Goal: Information Seeking & Learning: Learn about a topic

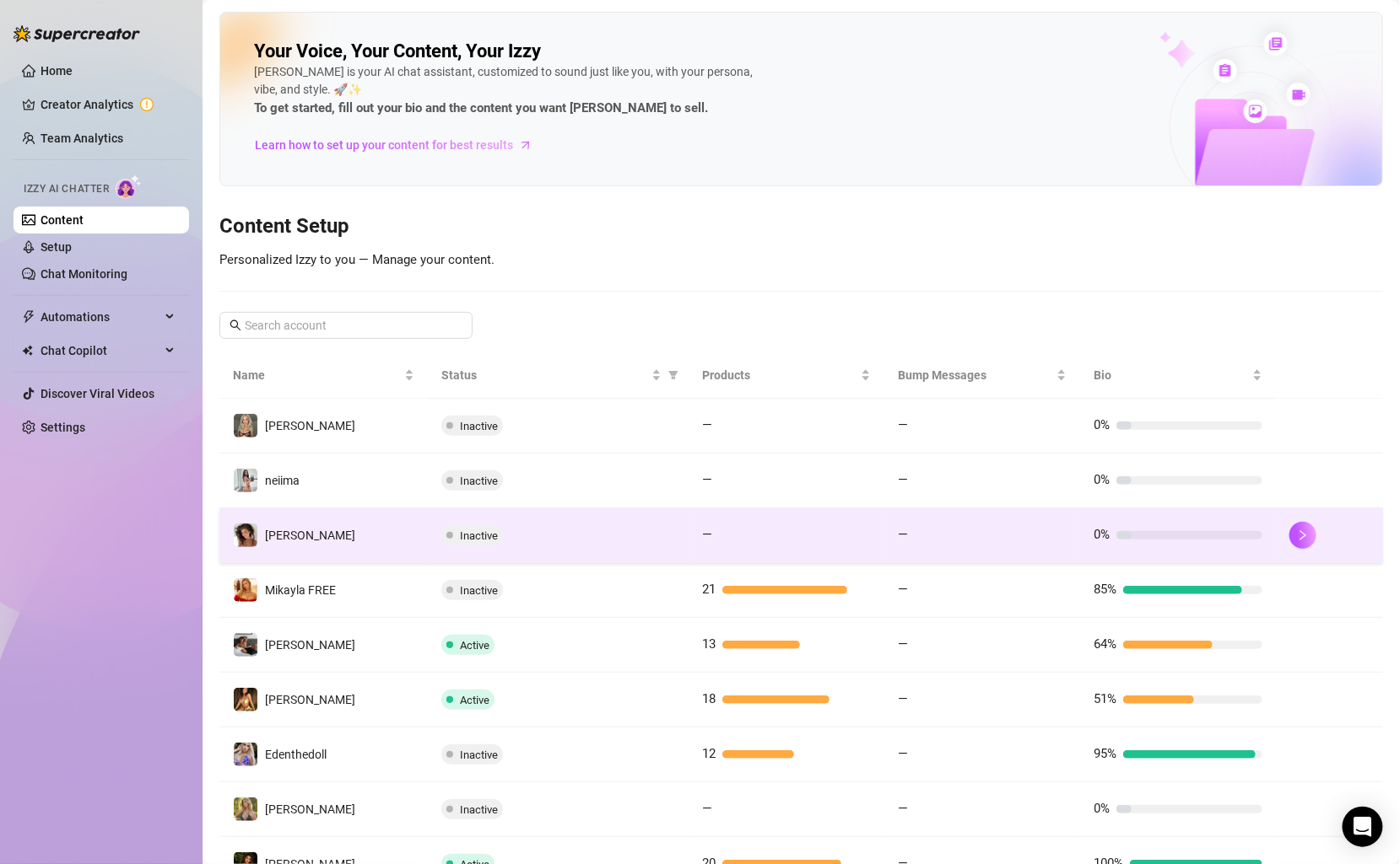
click at [317, 532] on td "[PERSON_NAME]" at bounding box center [324, 535] width 208 height 54
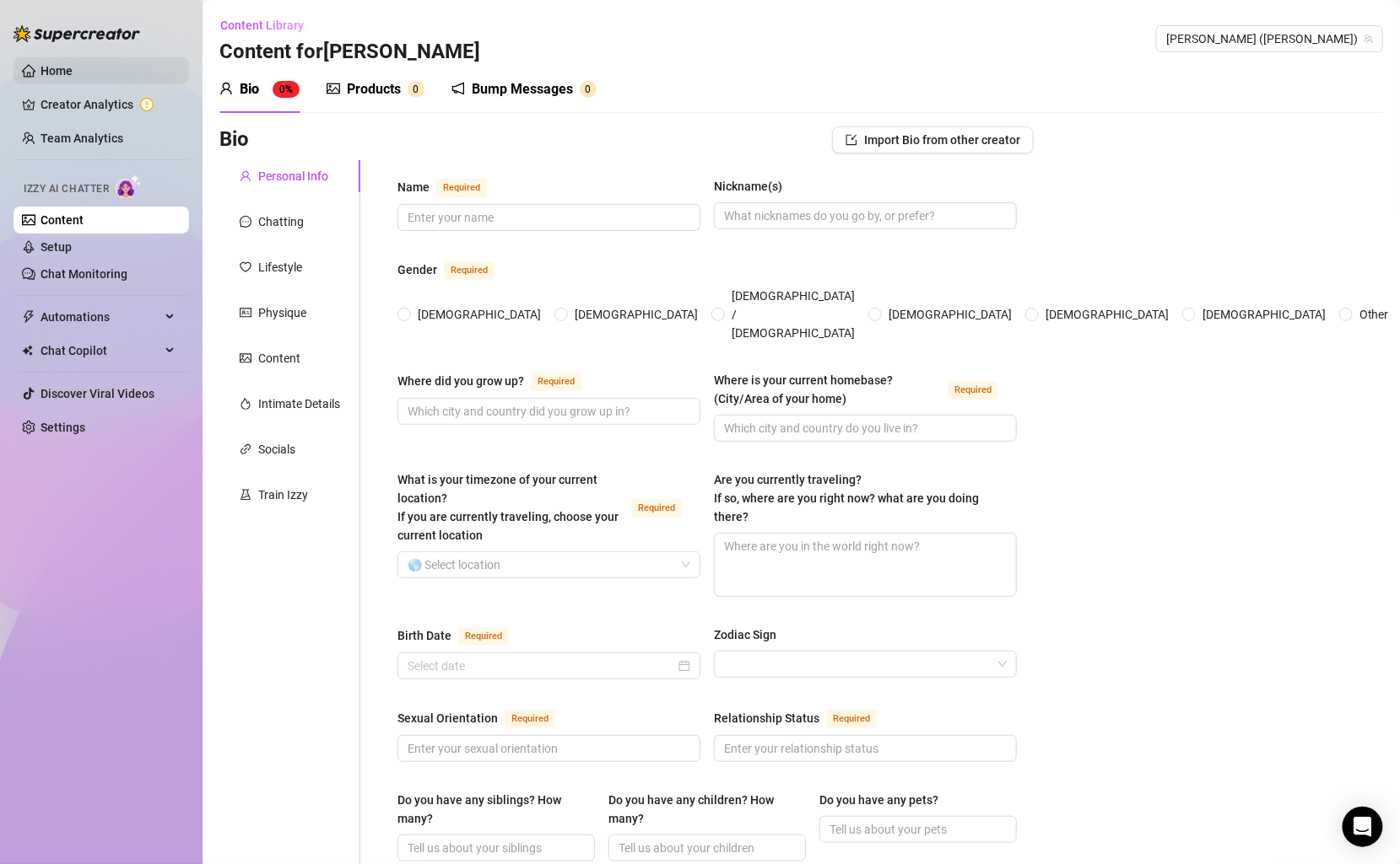
click at [72, 64] on link "Home" at bounding box center [56, 71] width 32 height 14
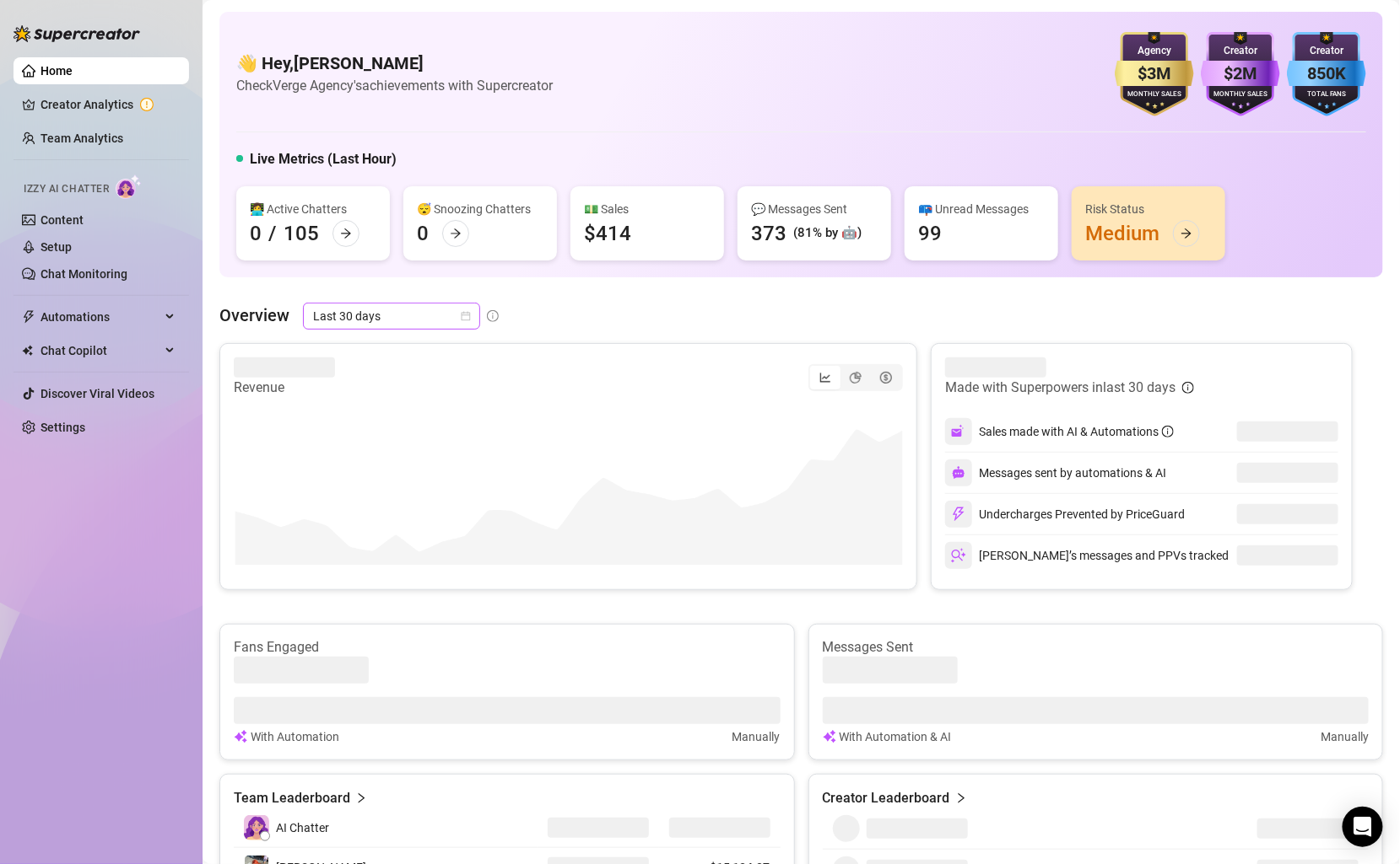
click at [454, 313] on span "Last 30 days" at bounding box center [391, 317] width 156 height 26
click at [501, 311] on div "Overview Last 30 days" at bounding box center [801, 316] width 1163 height 27
click at [116, 132] on link "Team Analytics" at bounding box center [82, 139] width 83 height 14
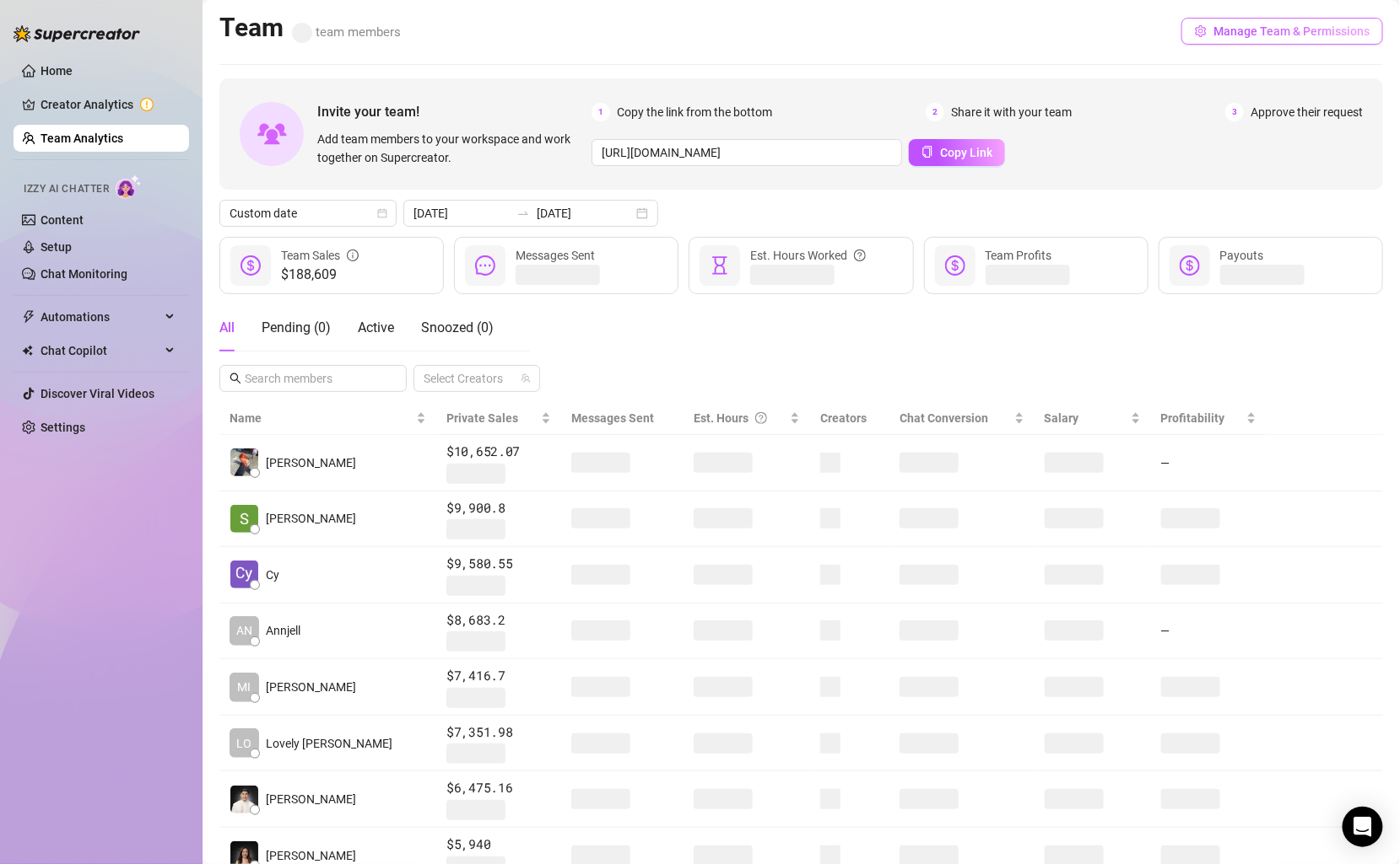
click at [1282, 32] on span "Manage Team & Permissions" at bounding box center [1291, 32] width 156 height 14
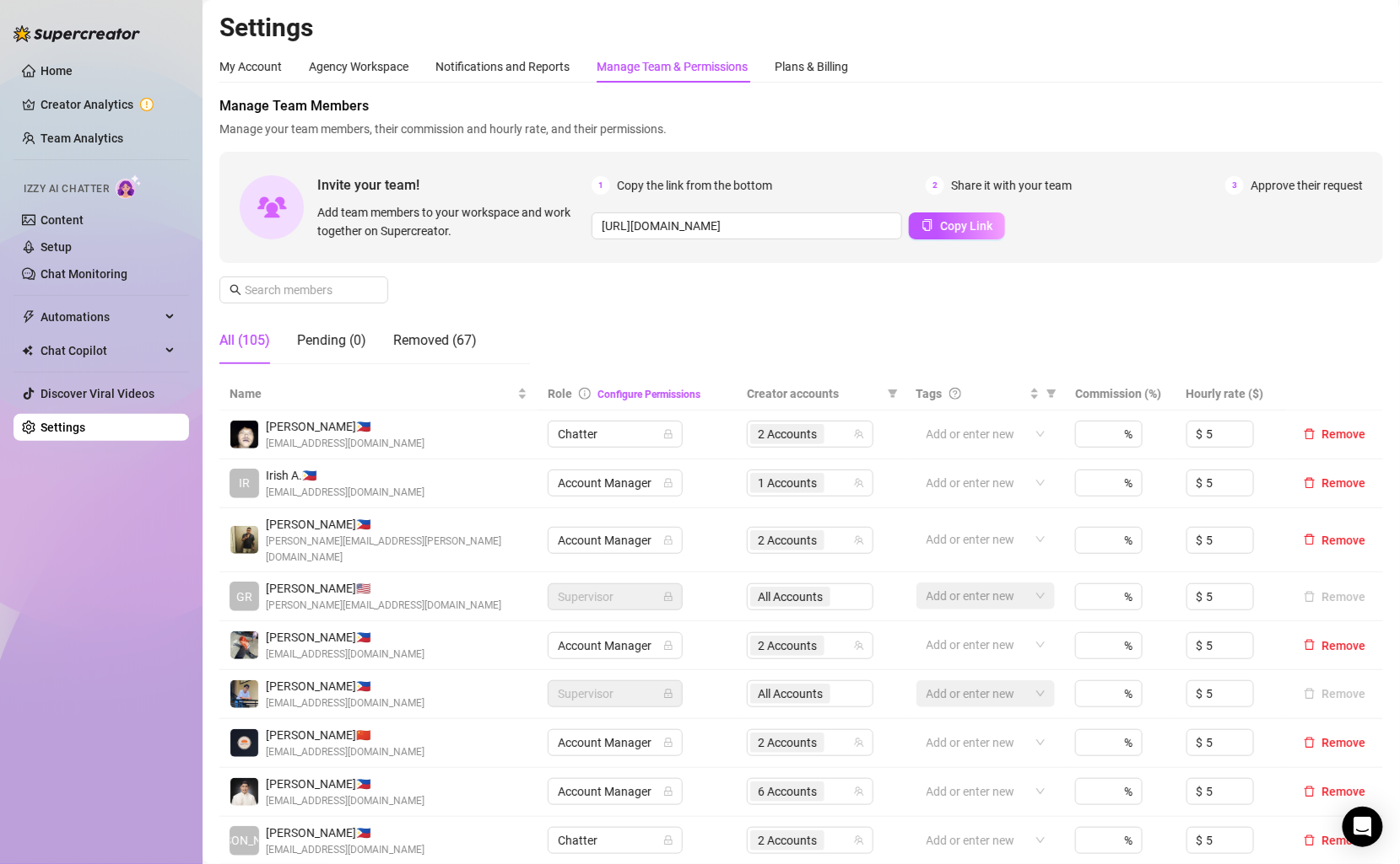
click at [74, 133] on link "Team Analytics" at bounding box center [82, 139] width 83 height 14
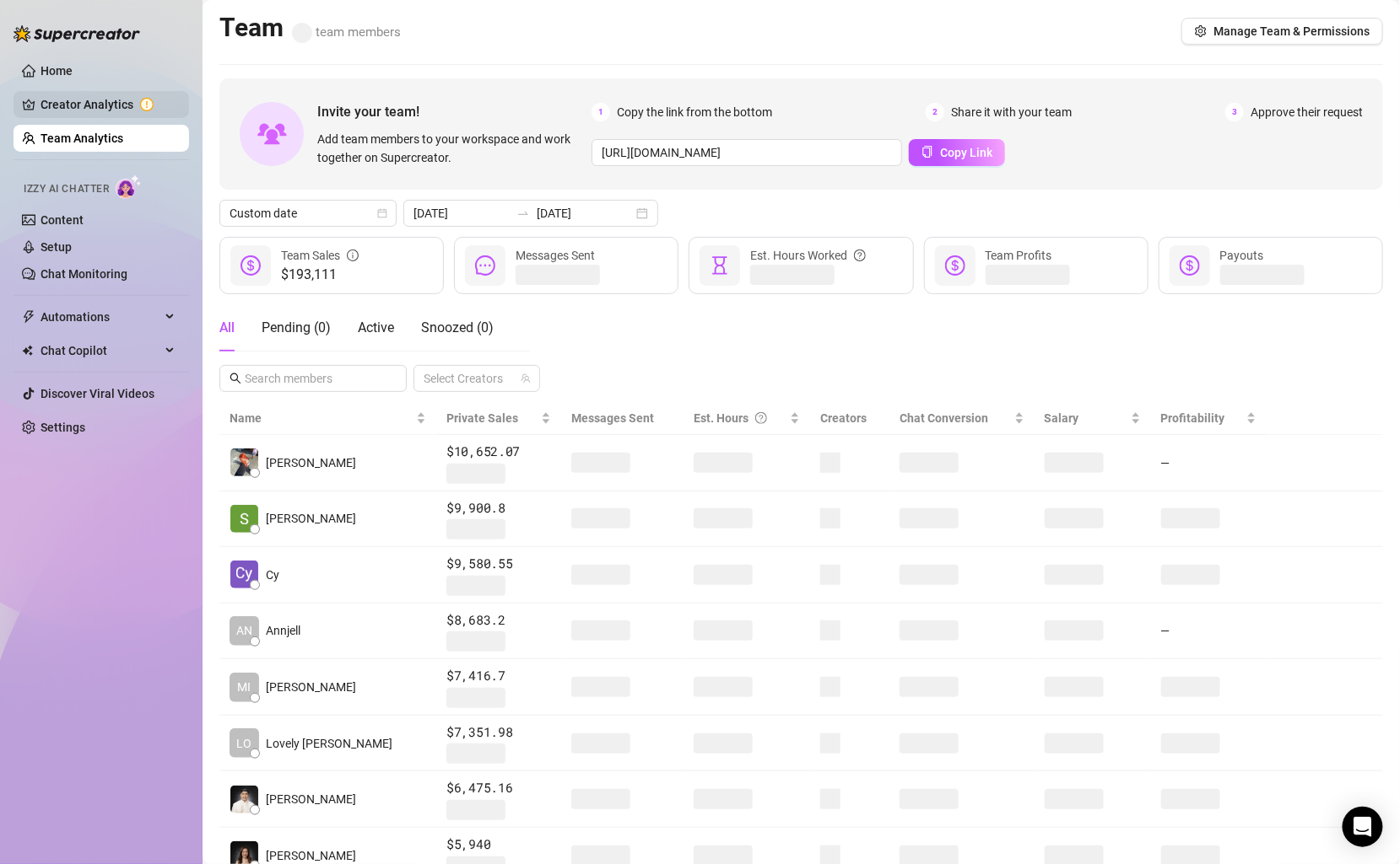
click at [134, 94] on link "Creator Analytics" at bounding box center [108, 104] width 135 height 27
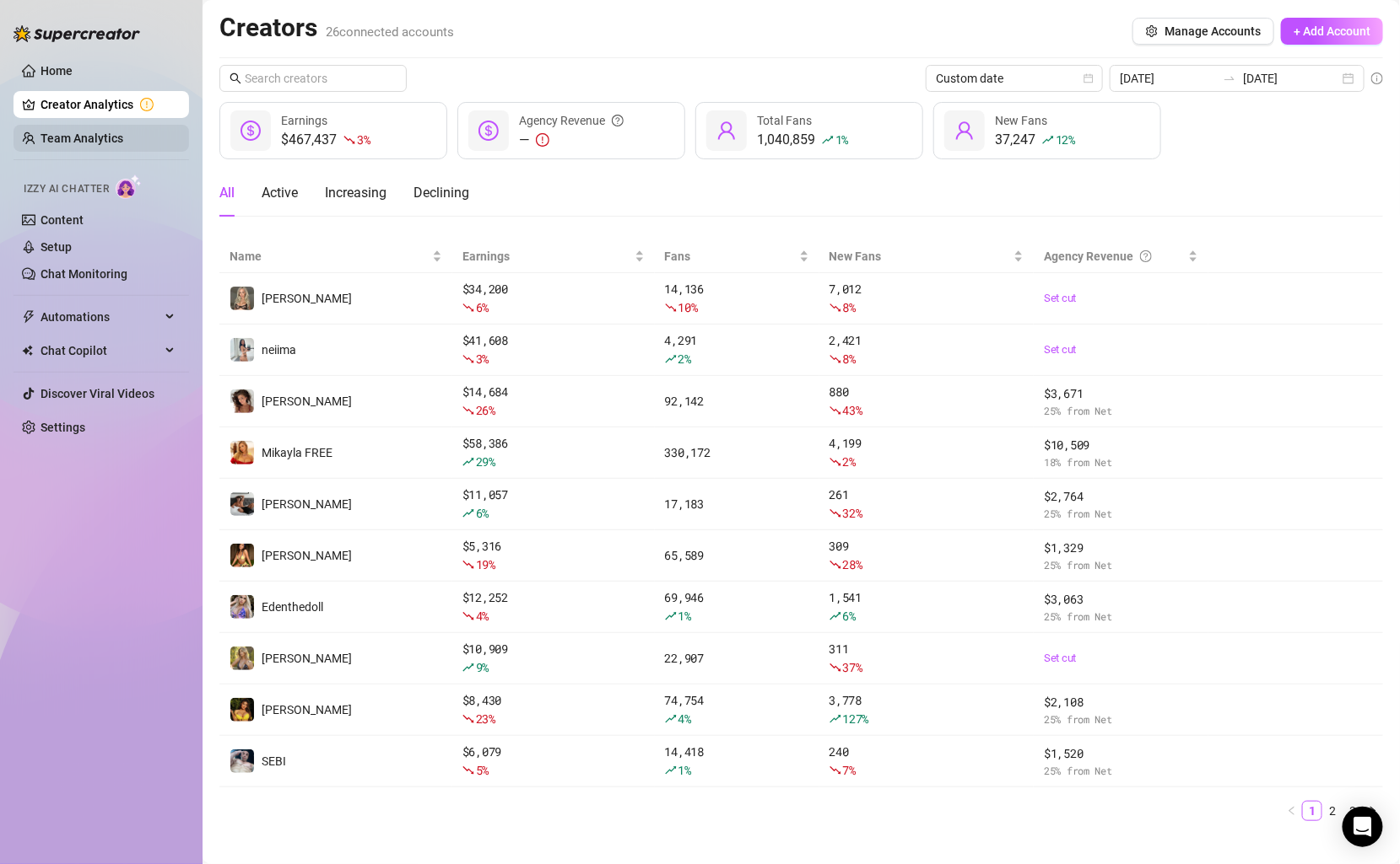
click at [110, 132] on link "Team Analytics" at bounding box center [82, 139] width 83 height 14
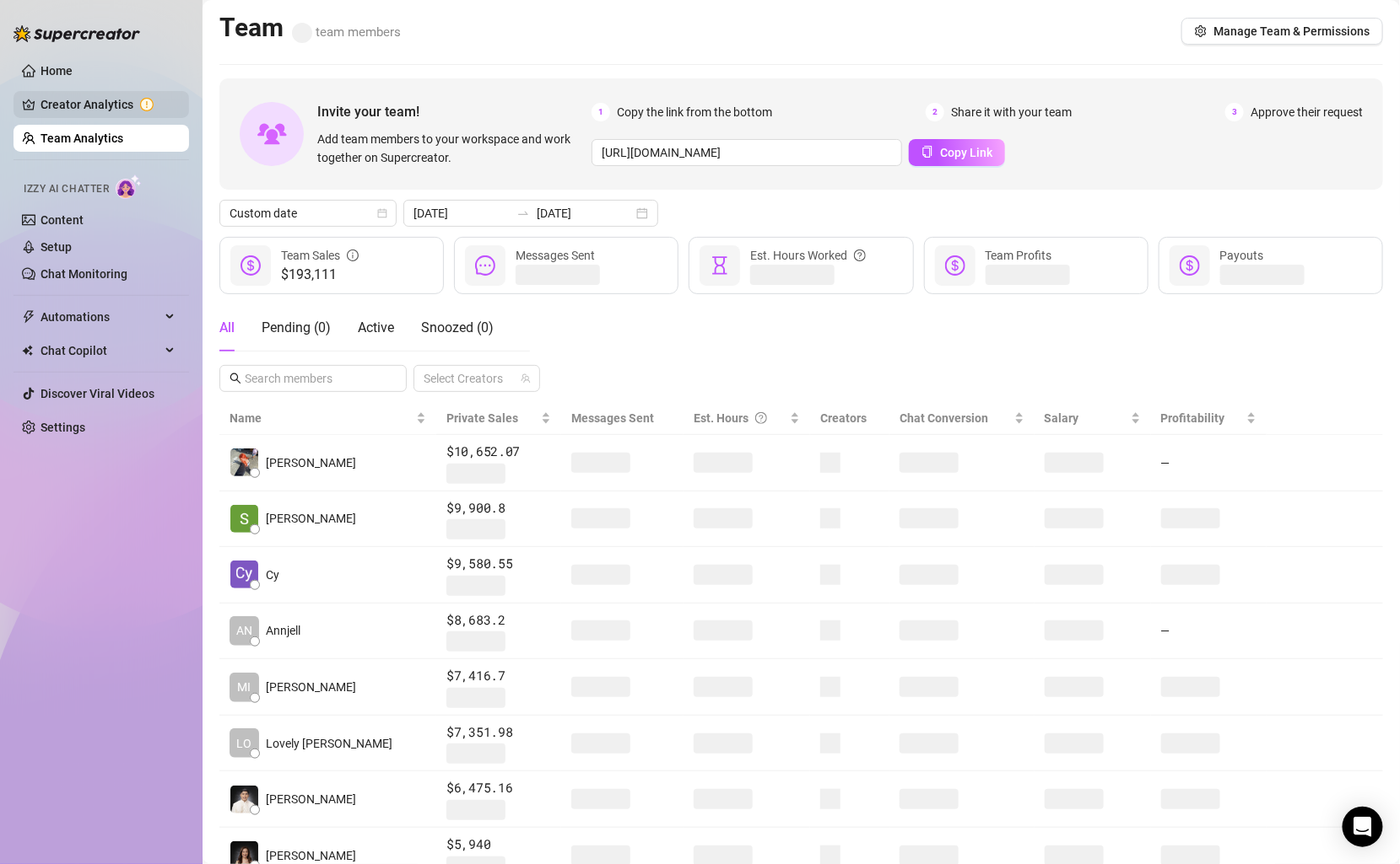
click at [99, 106] on link "Creator Analytics" at bounding box center [108, 104] width 135 height 27
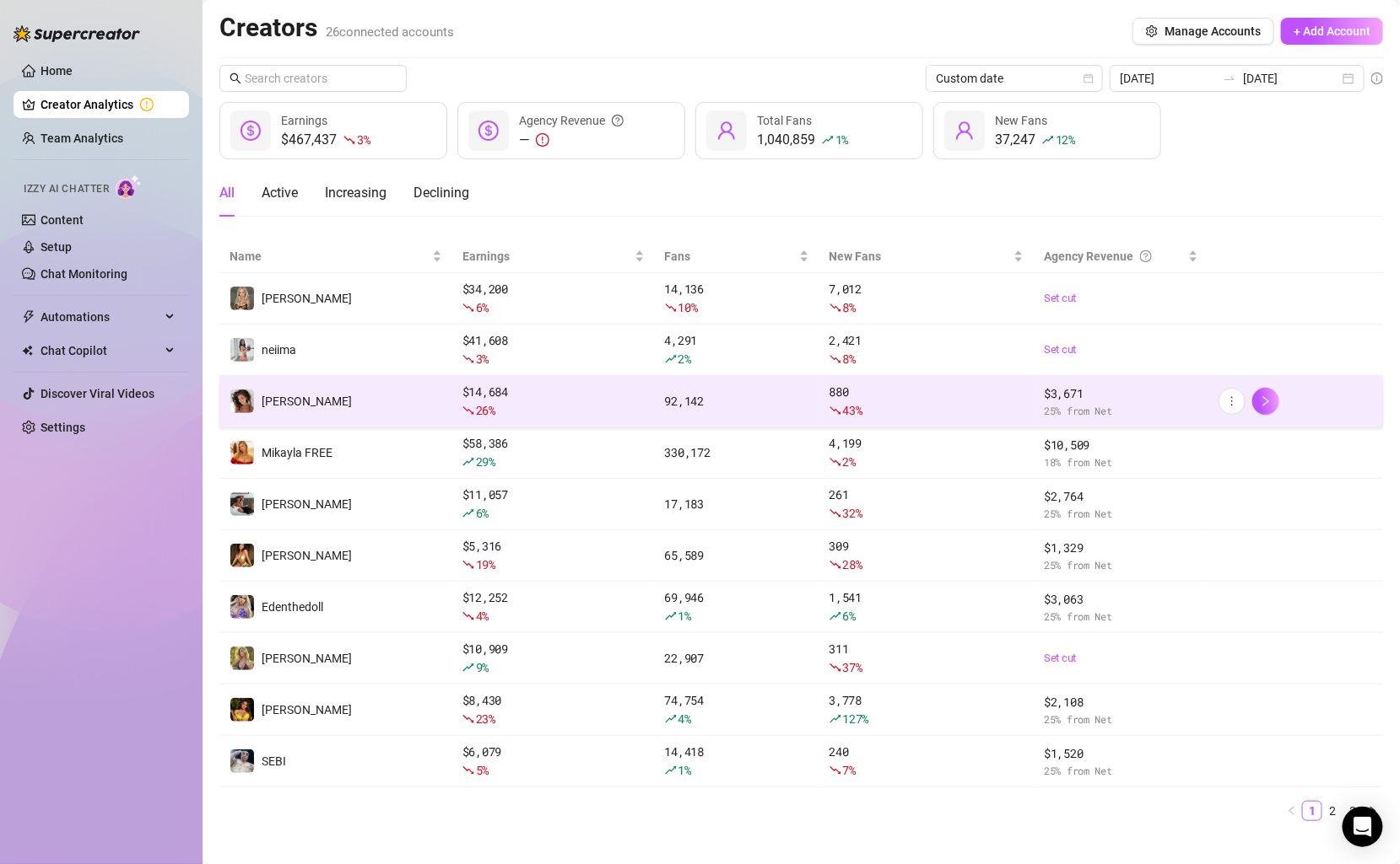
click at [360, 408] on td "[PERSON_NAME]" at bounding box center [336, 402] width 233 height 51
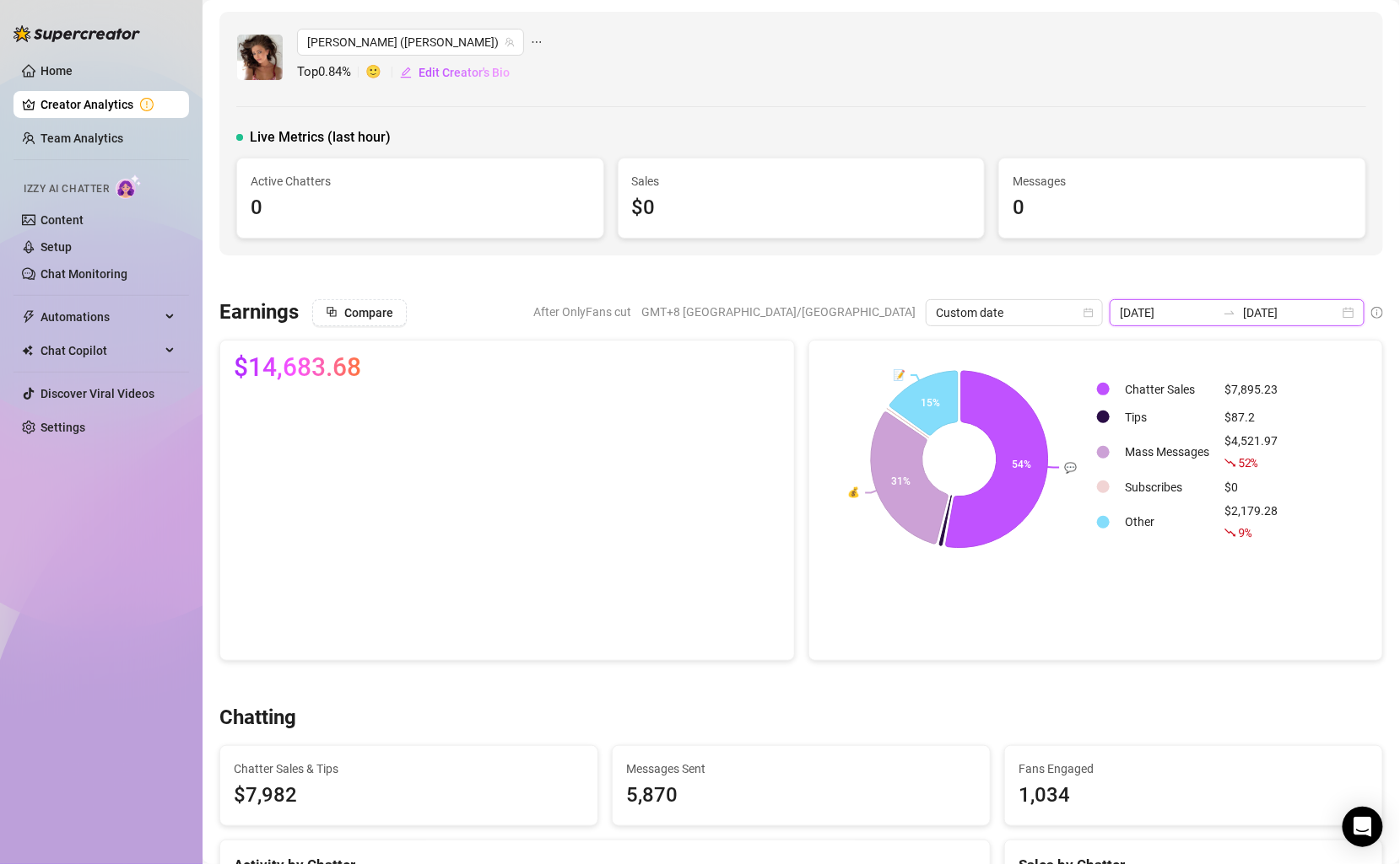
click at [1273, 311] on input "[DATE]" at bounding box center [1290, 313] width 96 height 19
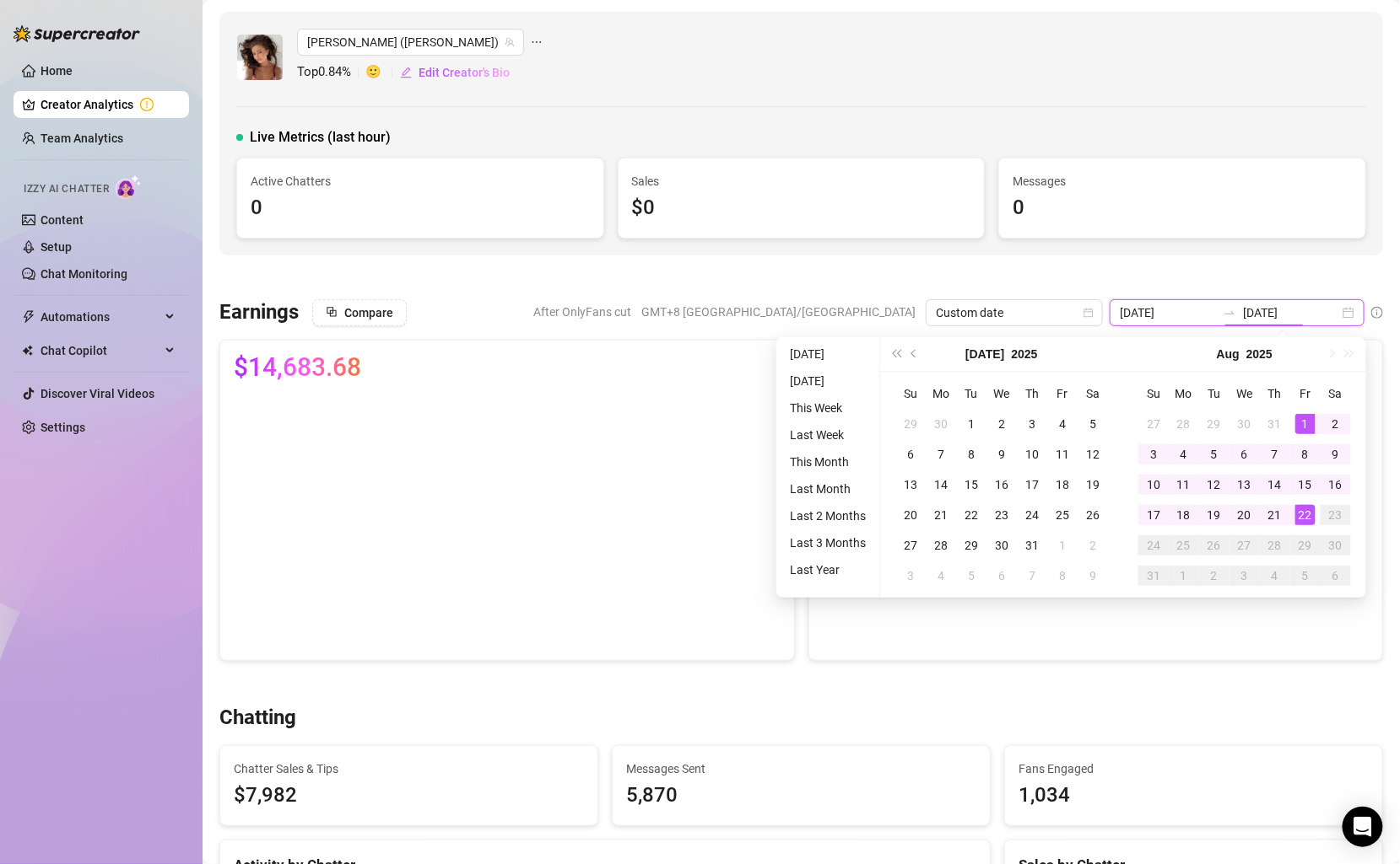
type input "[DATE]"
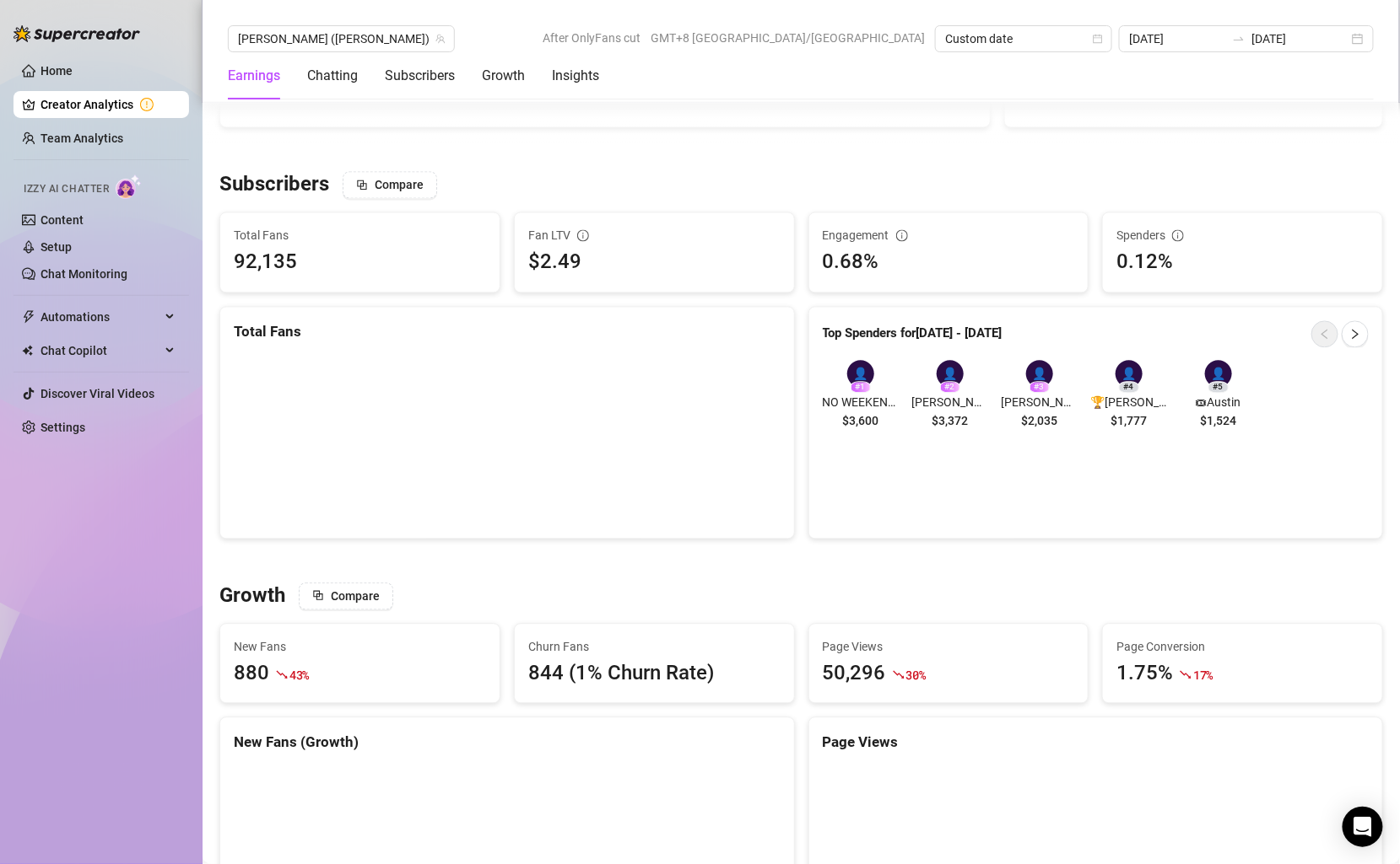
scroll to position [1183, 0]
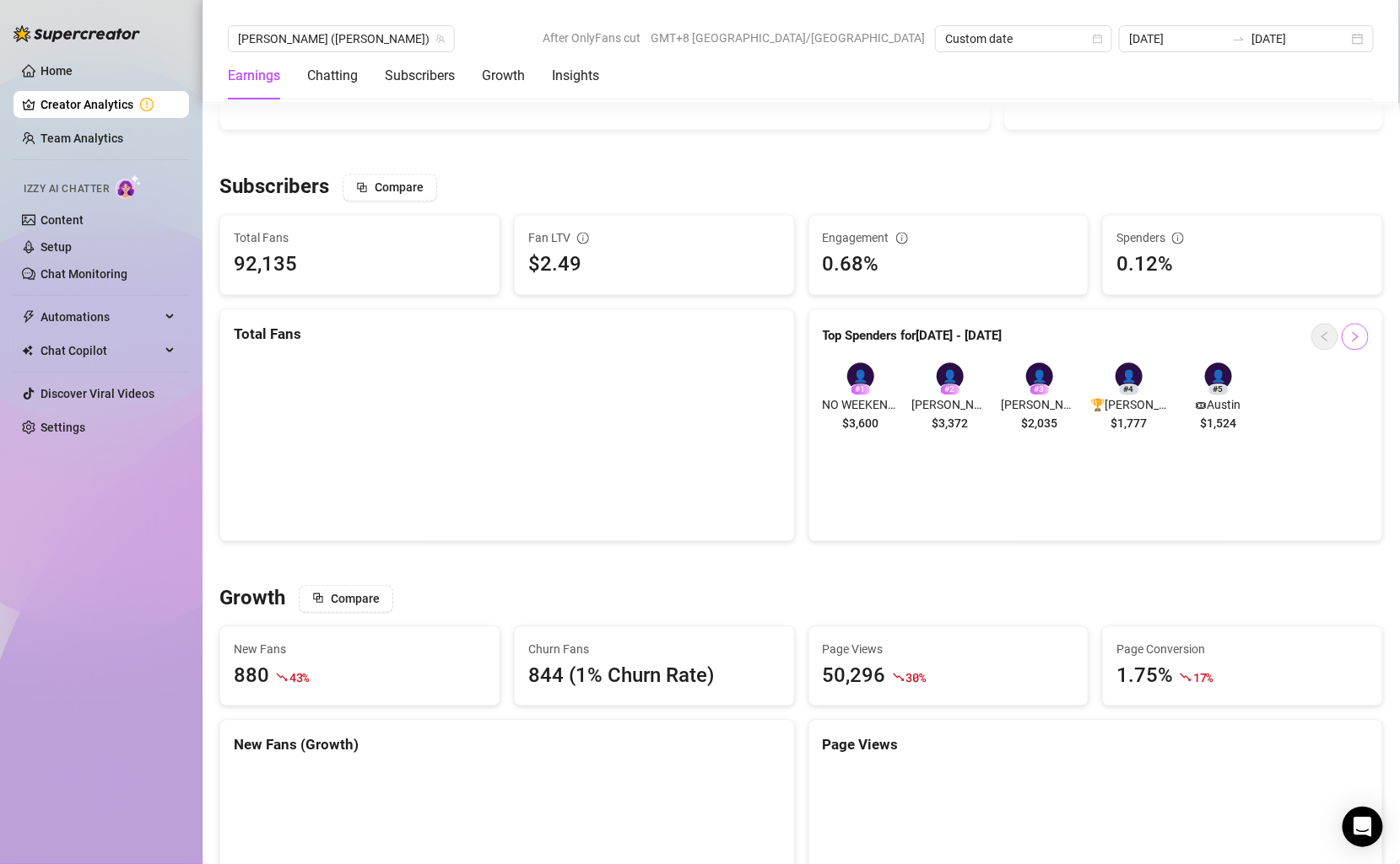
click at [1350, 332] on icon "right" at bounding box center [1355, 336] width 12 height 12
click at [1333, 334] on button "button" at bounding box center [1324, 336] width 27 height 27
click at [1361, 333] on icon "right" at bounding box center [1355, 336] width 12 height 12
click at [1340, 337] on div at bounding box center [1340, 336] width 57 height 27
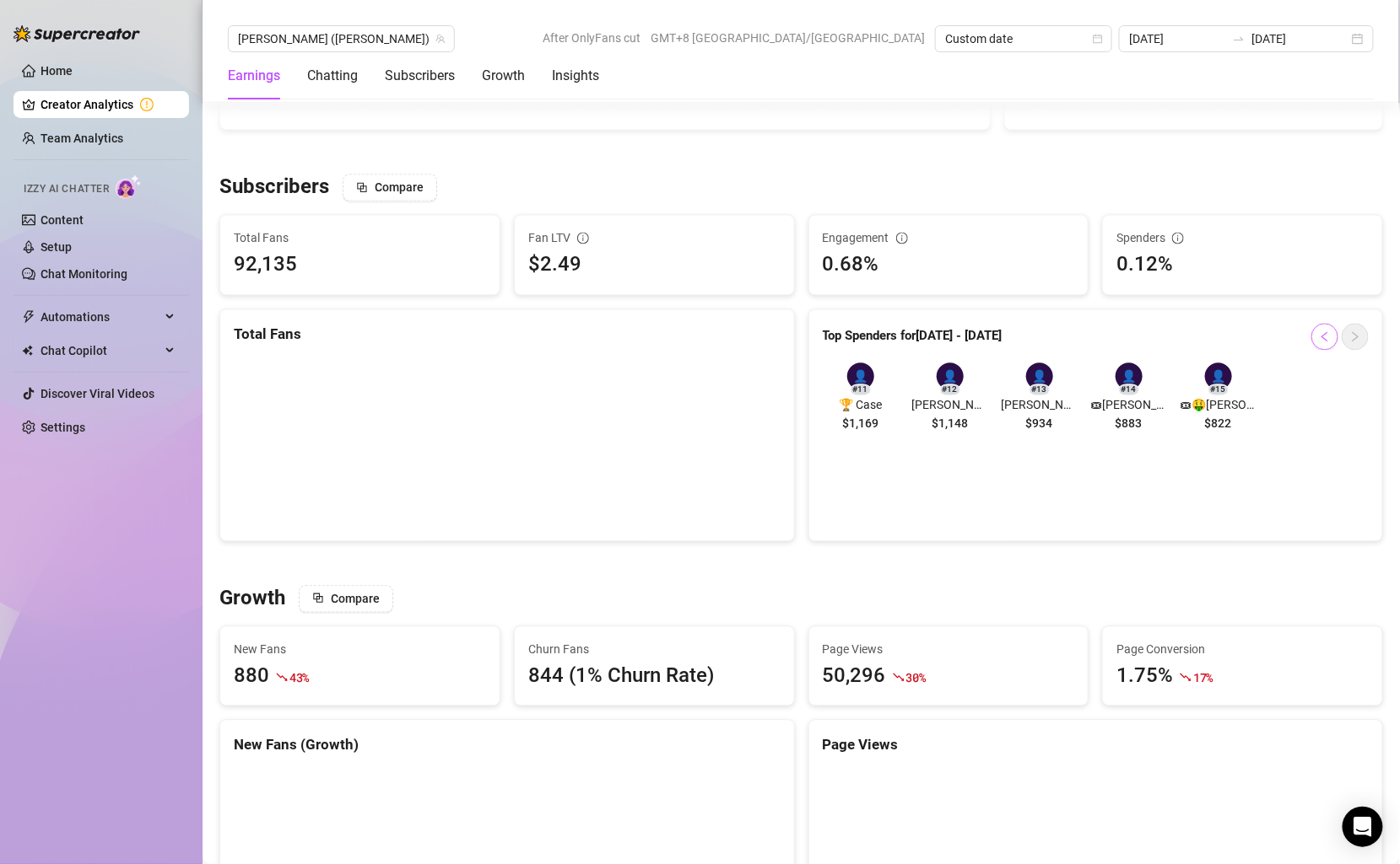
click at [1330, 336] on icon "left" at bounding box center [1325, 336] width 12 height 12
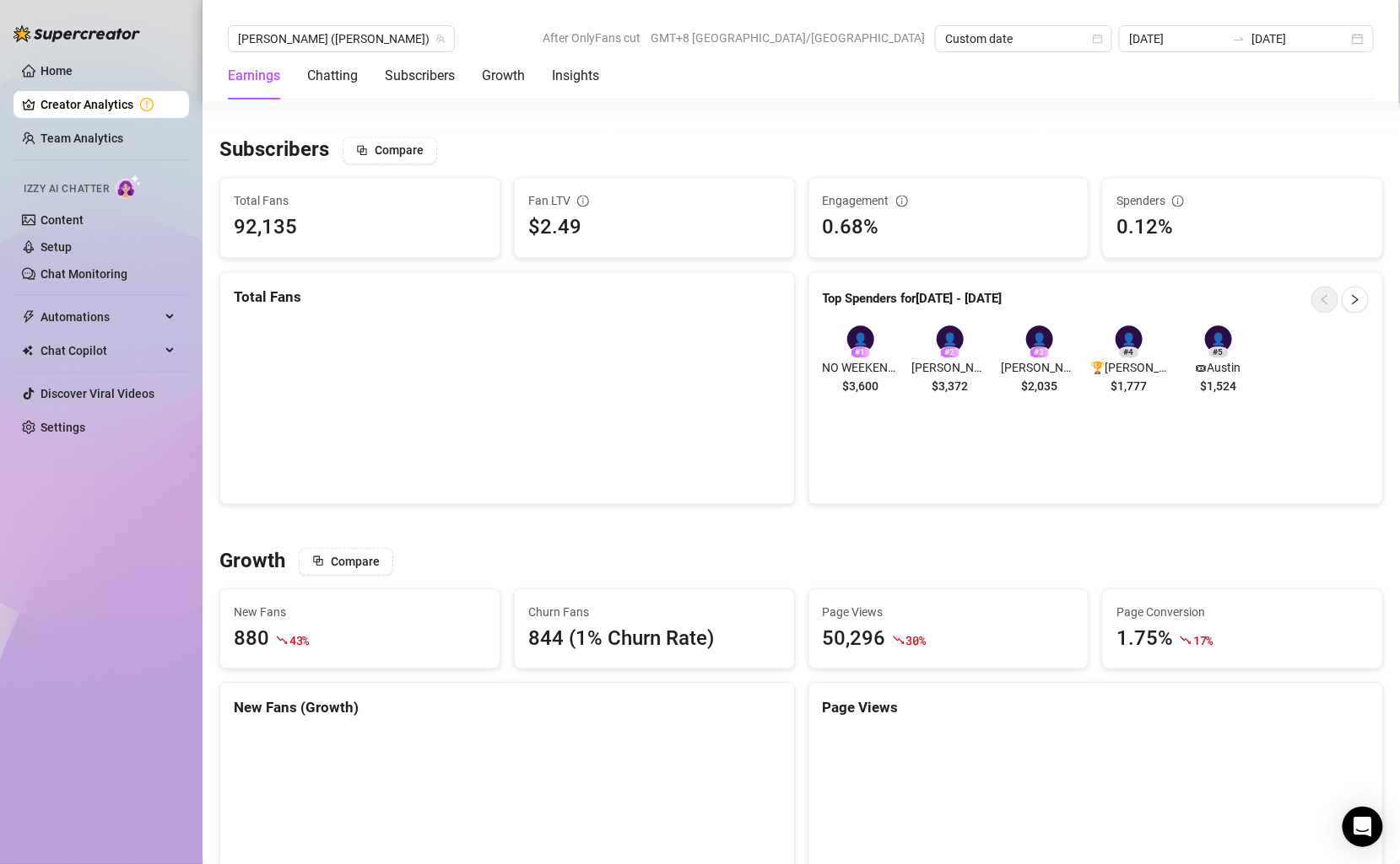
scroll to position [1232, 0]
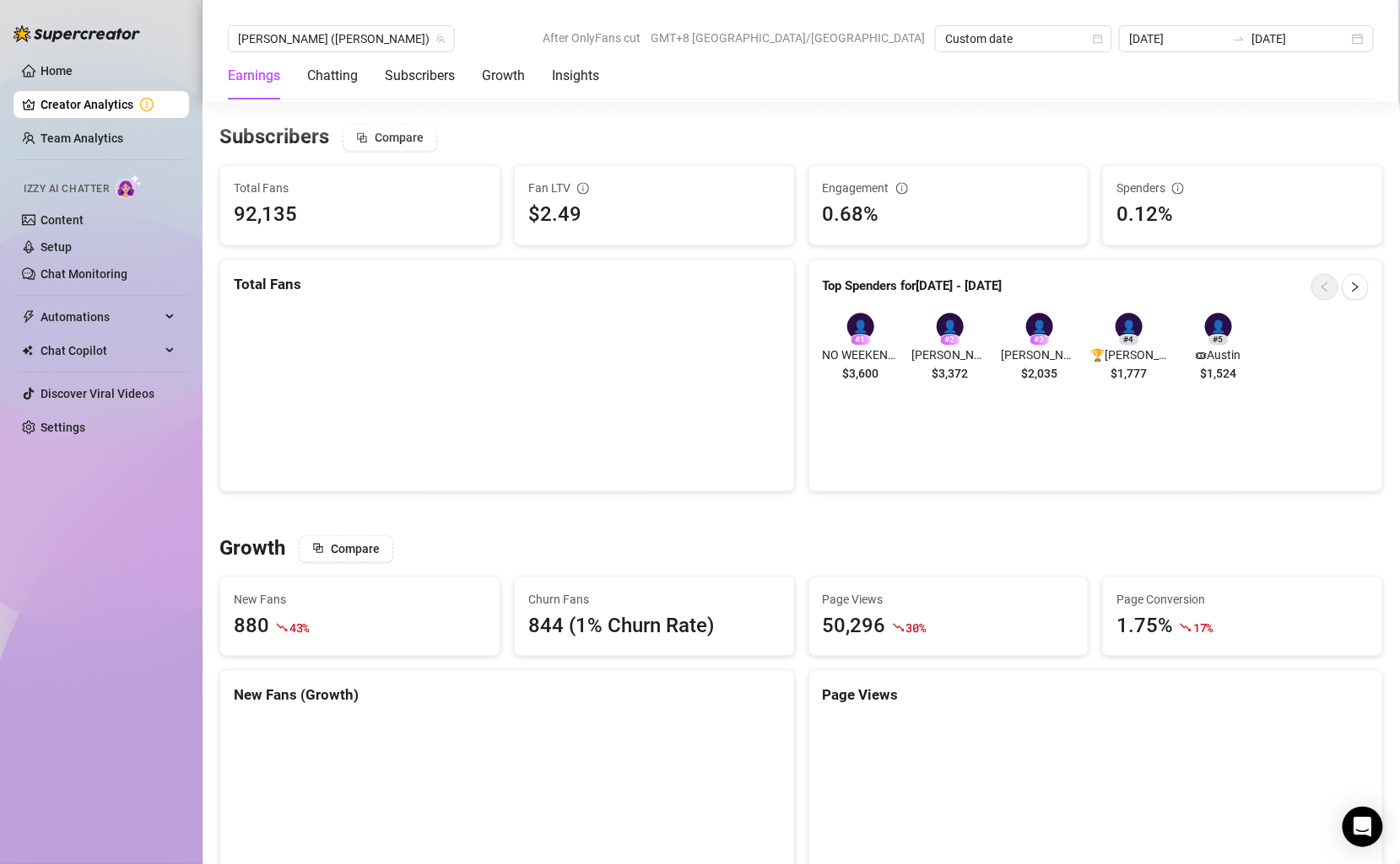
click at [844, 345] on span "NO WEEKEND MSGS ❌🏆[PERSON_NAME]💰🤑 (NEW CONTENT ONLY) ❌DO NOT MESSAGE BACK ON WE…" at bounding box center [860, 354] width 76 height 19
drag, startPoint x: 878, startPoint y: 345, endPoint x: 858, endPoint y: 345, distance: 20.0
click at [858, 345] on span "NO WEEKEND MSGS ❌🏆[PERSON_NAME]💰🤑 (NEW CONTENT ONLY) ❌DO NOT MESSAGE BACK ON WE…" at bounding box center [860, 354] width 76 height 19
click at [859, 345] on span "NO WEEKEND MSGS ❌🏆[PERSON_NAME]💰🤑 (NEW CONTENT ONLY) ❌DO NOT MESSAGE BACK ON WE…" at bounding box center [860, 354] width 76 height 19
drag, startPoint x: 818, startPoint y: 352, endPoint x: 889, endPoint y: 352, distance: 71.0
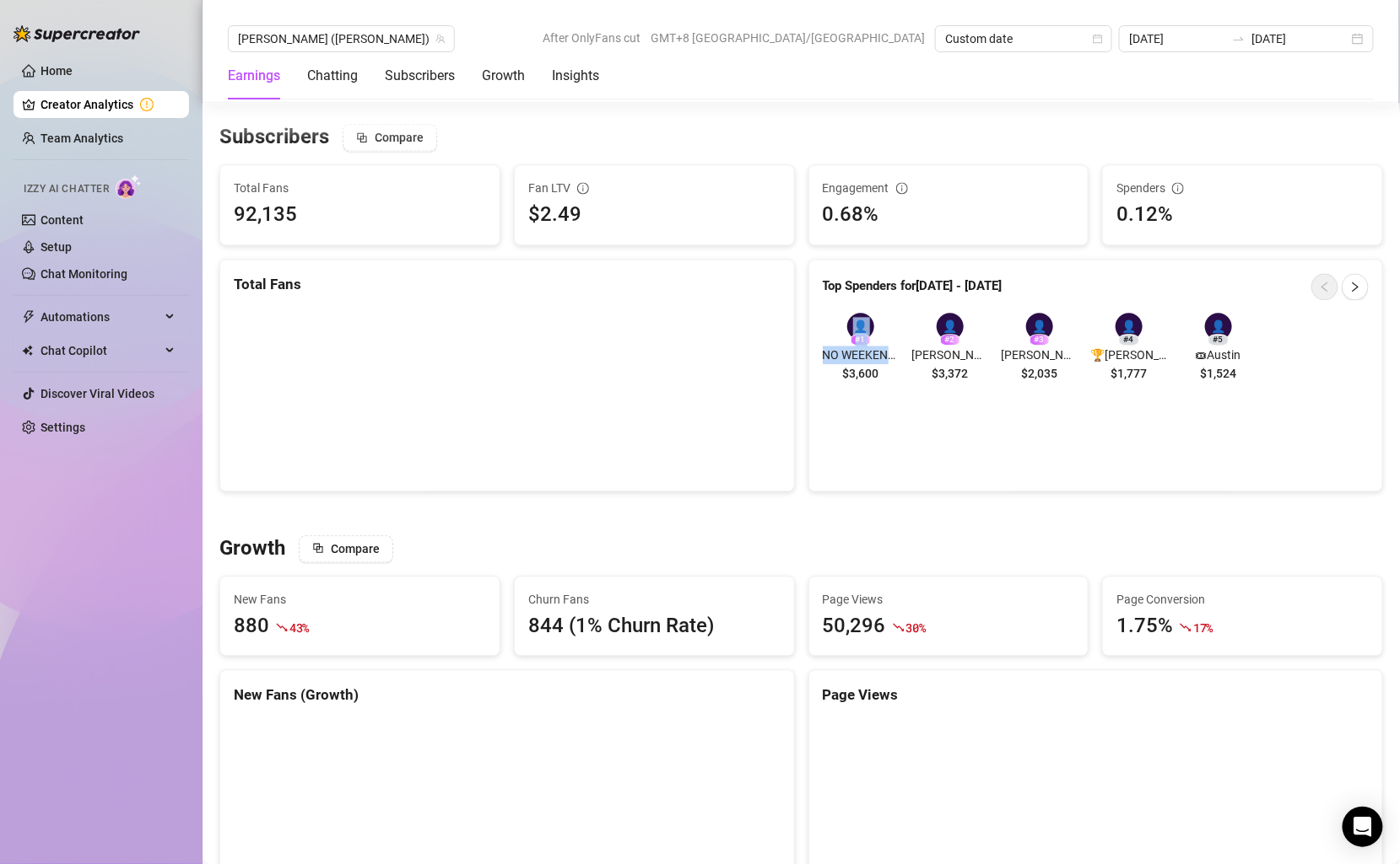
click at [889, 352] on div "👤 # 1 NO WEEKEND MSGS ❌🏆[PERSON_NAME]💰🤑 (NEW CONTENT ONLY) ❌DO NOT MESSAGE BACK…" at bounding box center [1095, 351] width 573 height 103
click at [889, 352] on span "NO WEEKEND MSGS ❌🏆[PERSON_NAME]💰🤑 (NEW CONTENT ONLY) ❌DO NOT MESSAGE BACK ON WE…" at bounding box center [860, 354] width 76 height 19
drag, startPoint x: 896, startPoint y: 352, endPoint x: 803, endPoint y: 352, distance: 93.0
click at [803, 352] on div "Top Spenders for [DATE] - [DATE] 👤 # 1 NO WEEKEND MSGS ❌🏆[PERSON_NAME]💰🤑 (NEW C…" at bounding box center [1096, 375] width 589 height 233
click at [900, 363] on div "👤 # 1 NO WEEKEND MSGS ❌🏆[PERSON_NAME]💰🤑 (NEW CONTENT ONLY) ❌DO NOT MESSAGE BACK…" at bounding box center [1096, 350] width 548 height 76
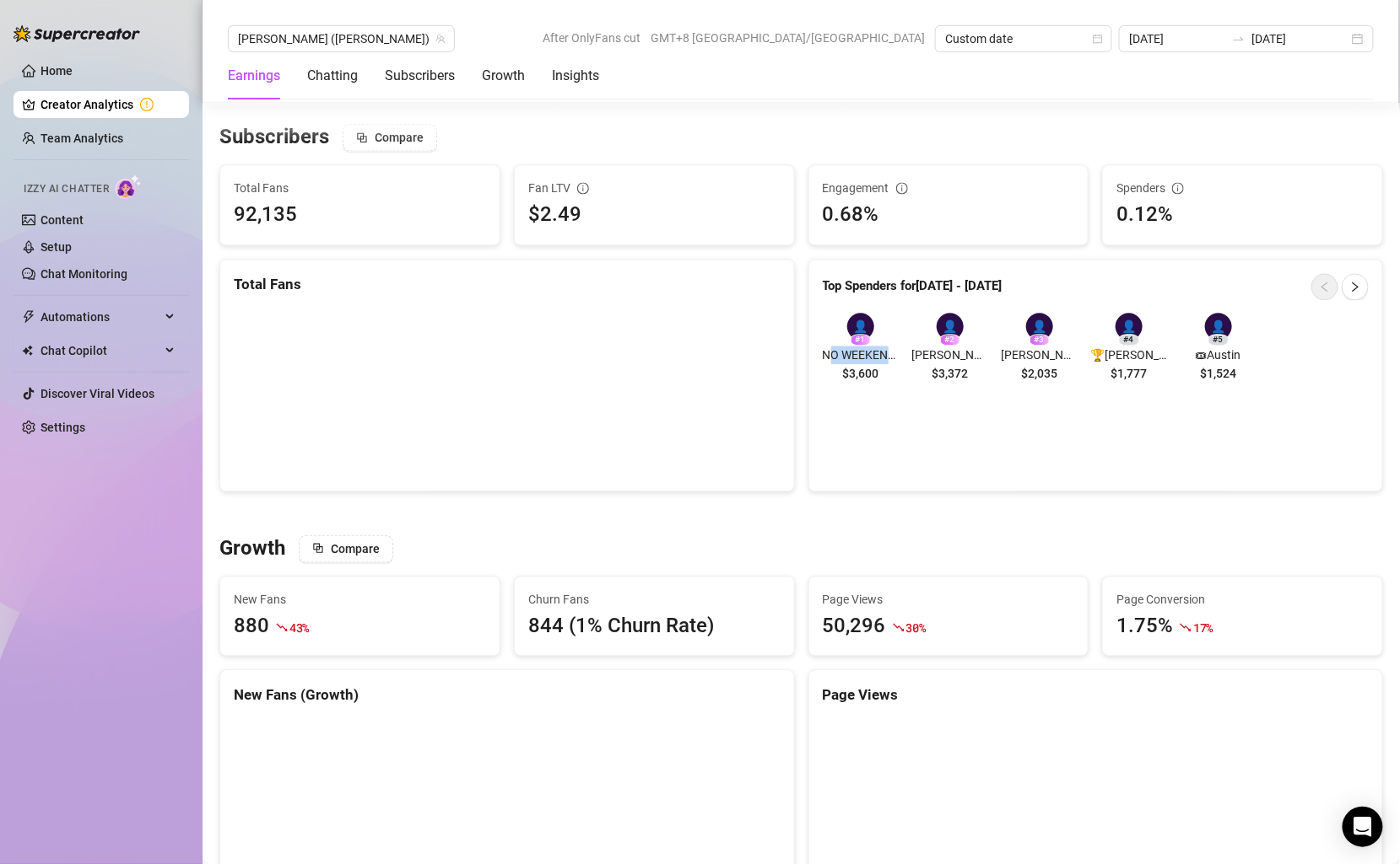
drag, startPoint x: 887, startPoint y: 353, endPoint x: 826, endPoint y: 352, distance: 61.0
click at [826, 353] on span "NO WEEKEND MSGS ❌🏆[PERSON_NAME]💰🤑 (NEW CONTENT ONLY) ❌DO NOT MESSAGE BACK ON WE…" at bounding box center [860, 354] width 76 height 19
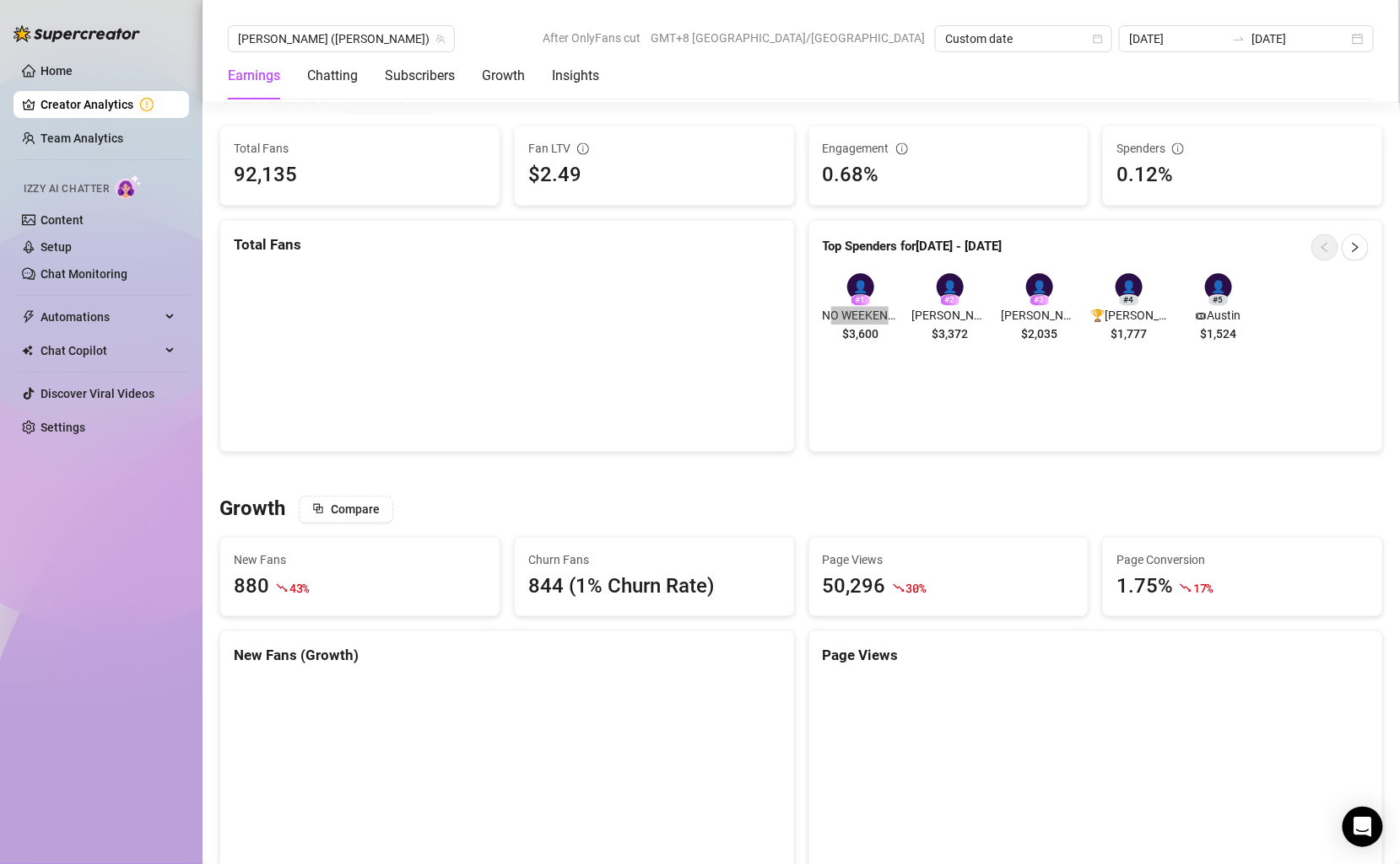
scroll to position [1207, 0]
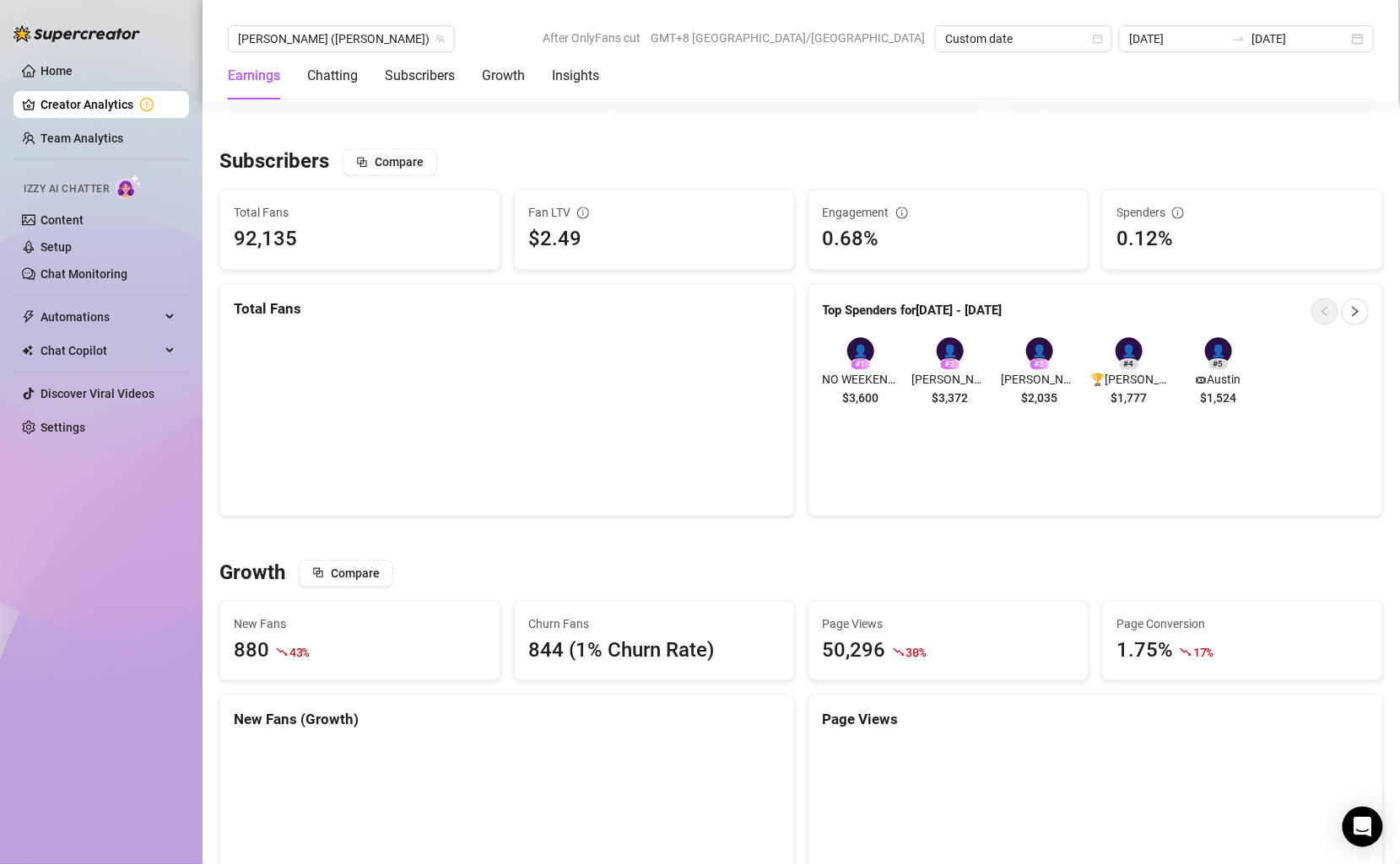
click at [942, 373] on span "[PERSON_NAME]" at bounding box center [950, 379] width 76 height 19
click at [870, 376] on span "NO WEEKEND MSGS ❌🏆[PERSON_NAME]💰🤑 (NEW CONTENT ONLY) ❌DO NOT MESSAGE BACK ON WE…" at bounding box center [860, 379] width 76 height 19
click at [968, 376] on span "[PERSON_NAME]" at bounding box center [950, 379] width 76 height 19
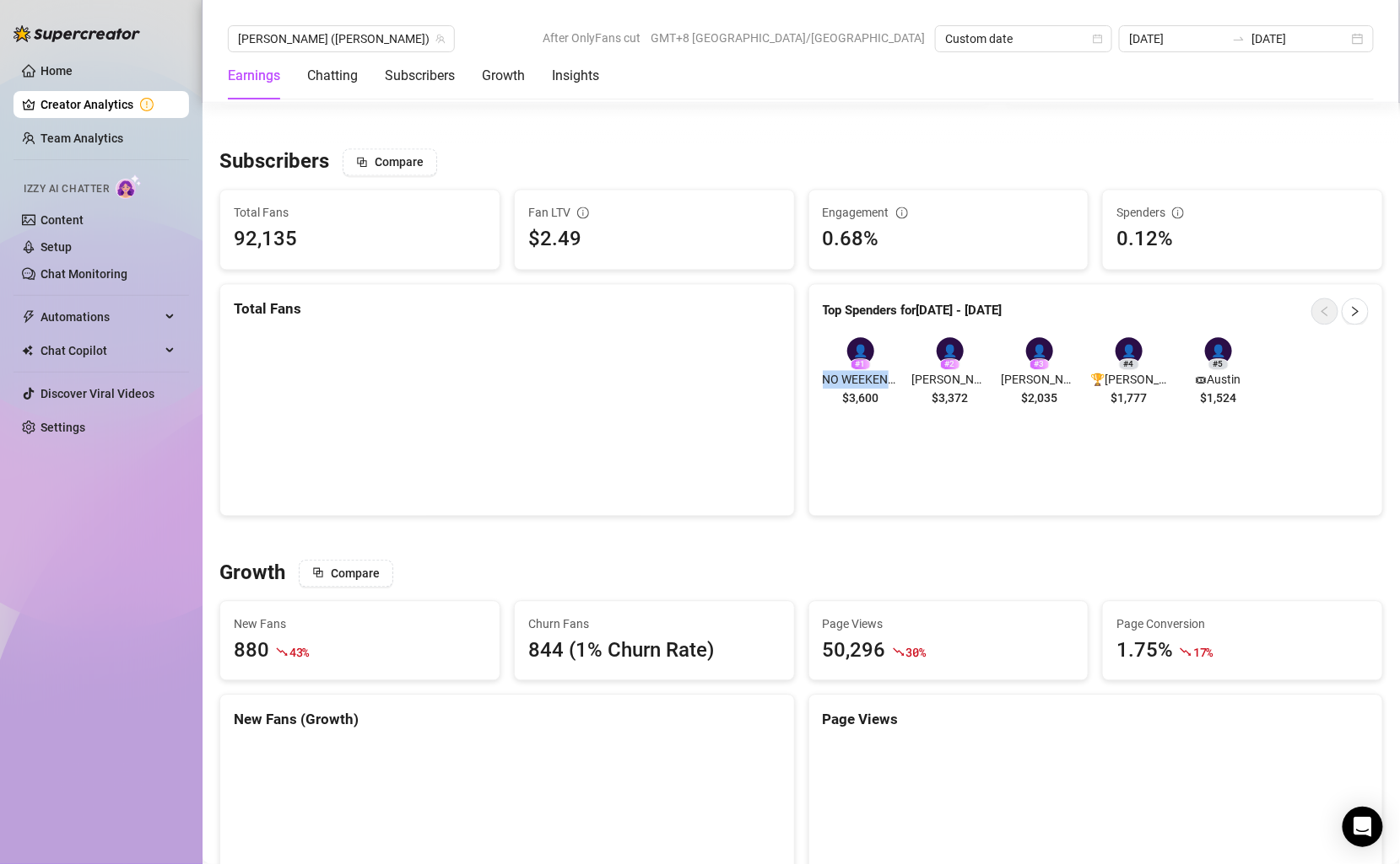
click at [968, 376] on span "[PERSON_NAME]" at bounding box center [950, 379] width 76 height 19
click at [953, 376] on span "[PERSON_NAME]" at bounding box center [950, 379] width 76 height 19
click at [1044, 377] on span "[PERSON_NAME]" at bounding box center [1039, 379] width 76 height 19
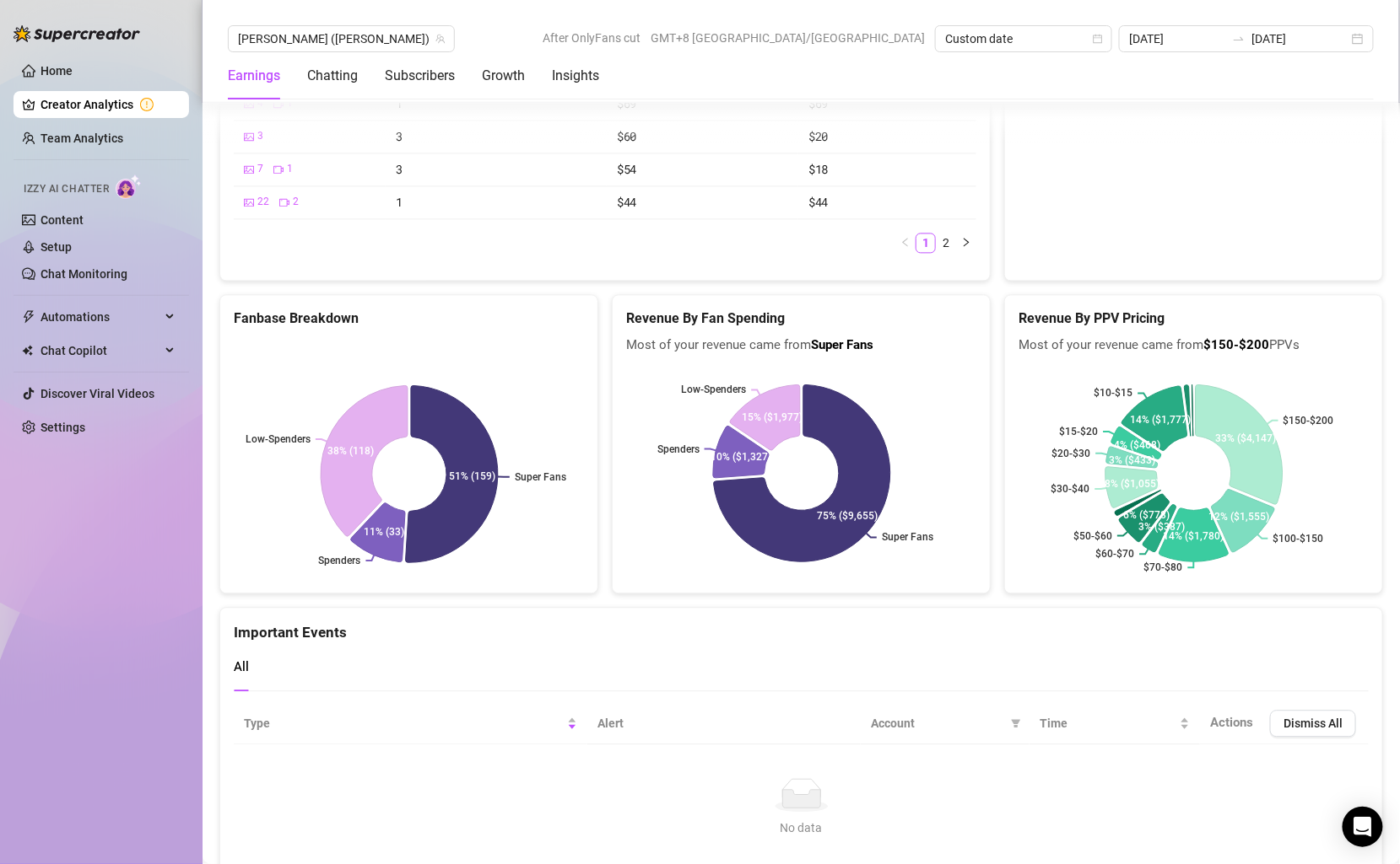
scroll to position [3606, 0]
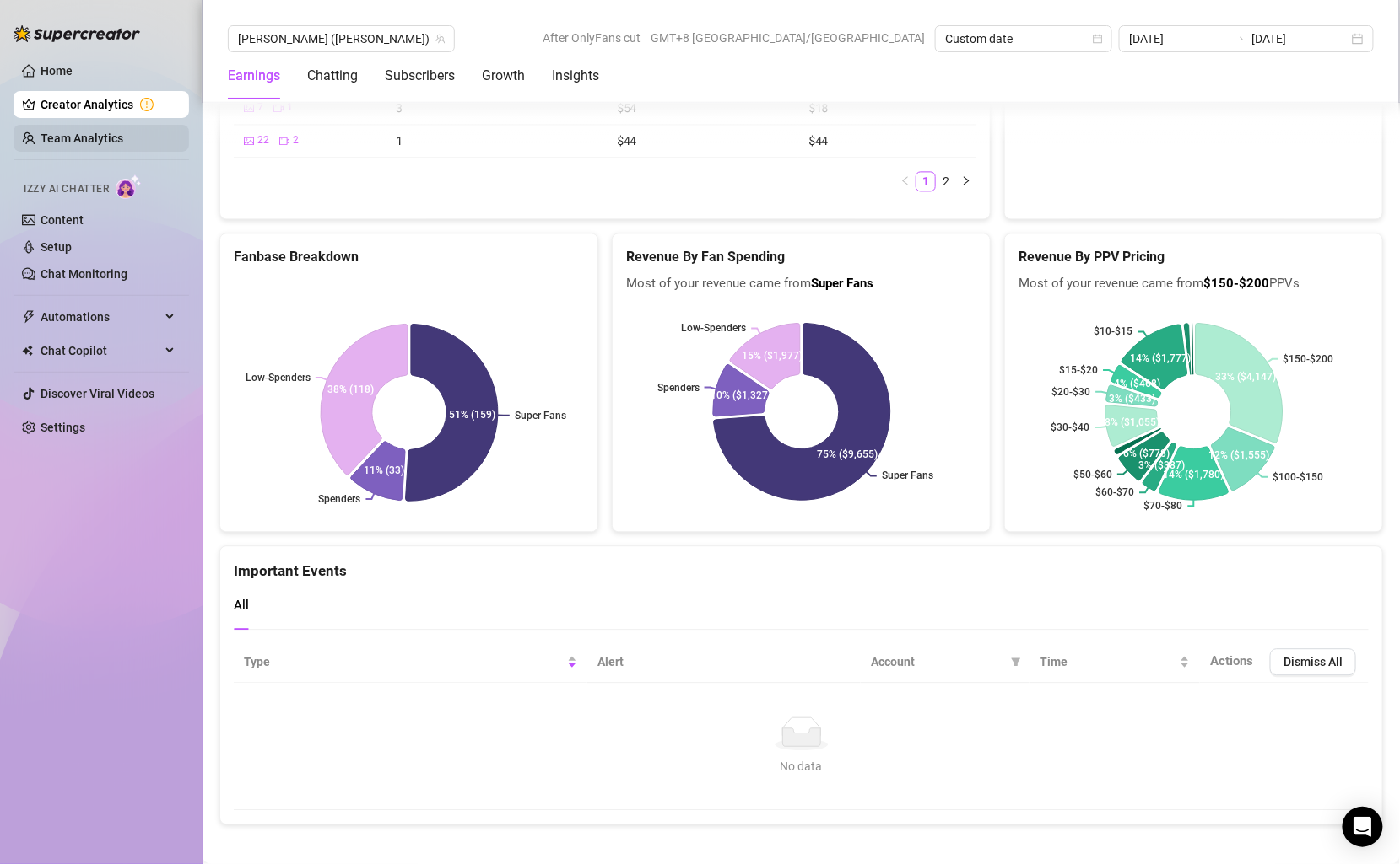
click at [67, 135] on link "Team Analytics" at bounding box center [82, 139] width 83 height 14
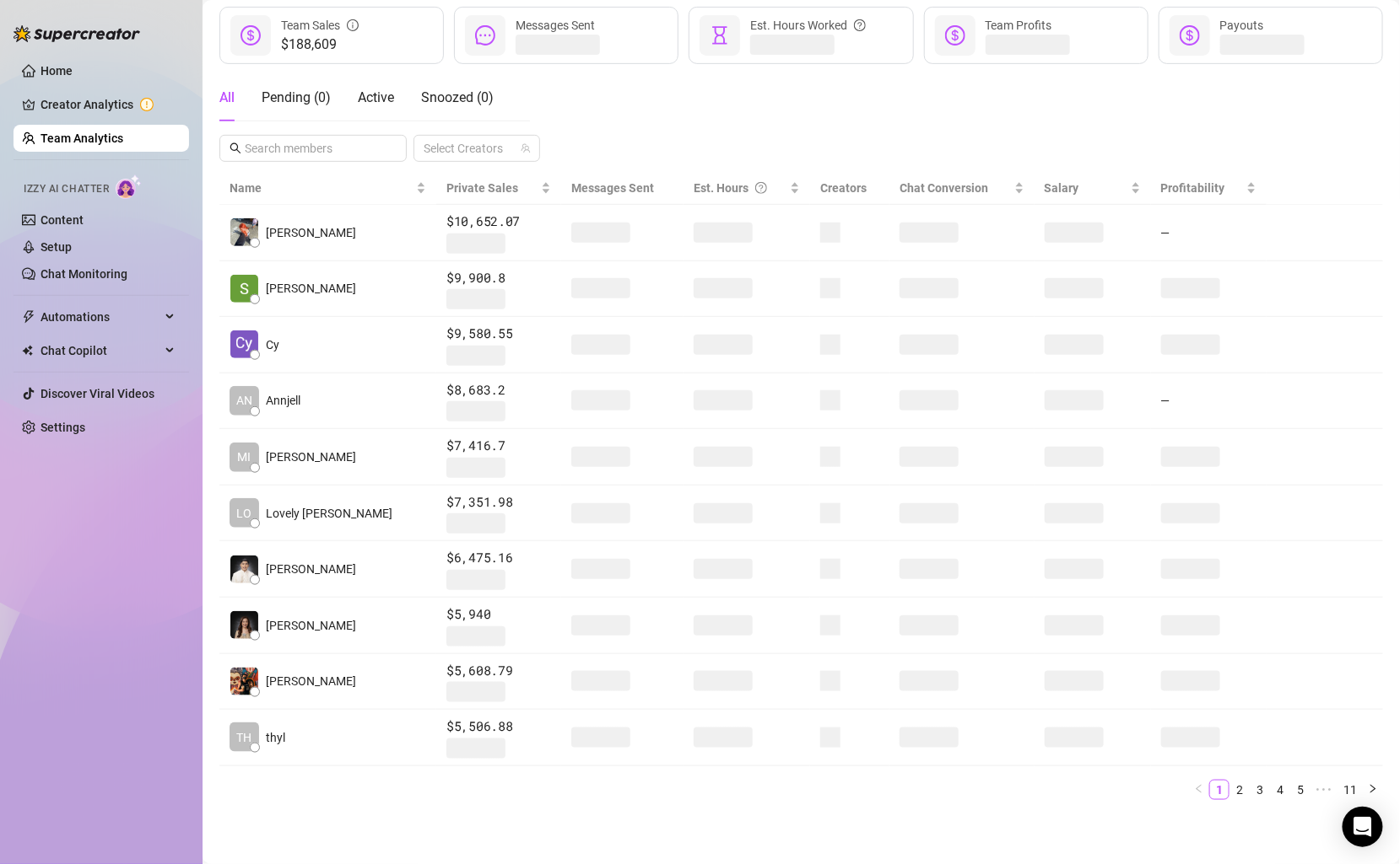
scroll to position [226, 0]
